Goal: Navigation & Orientation: Find specific page/section

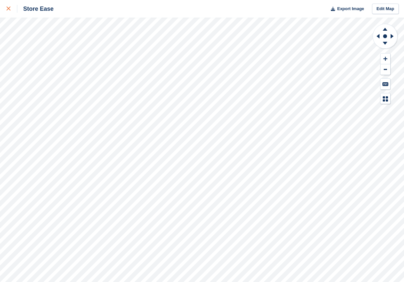
click at [8, 8] on icon at bounding box center [9, 9] width 4 height 4
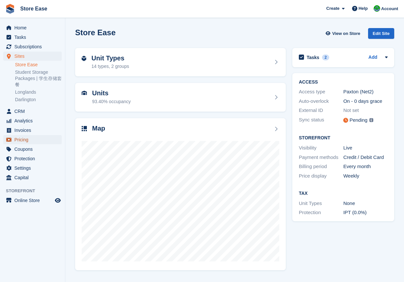
click at [24, 138] on span "Pricing" at bounding box center [33, 139] width 39 height 9
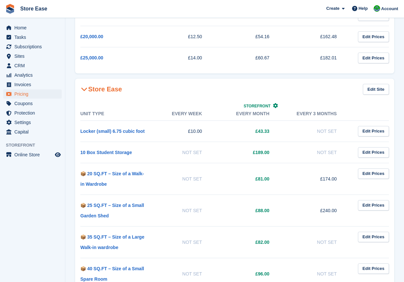
scroll to position [294, 0]
